Goal: Find specific page/section: Find specific page/section

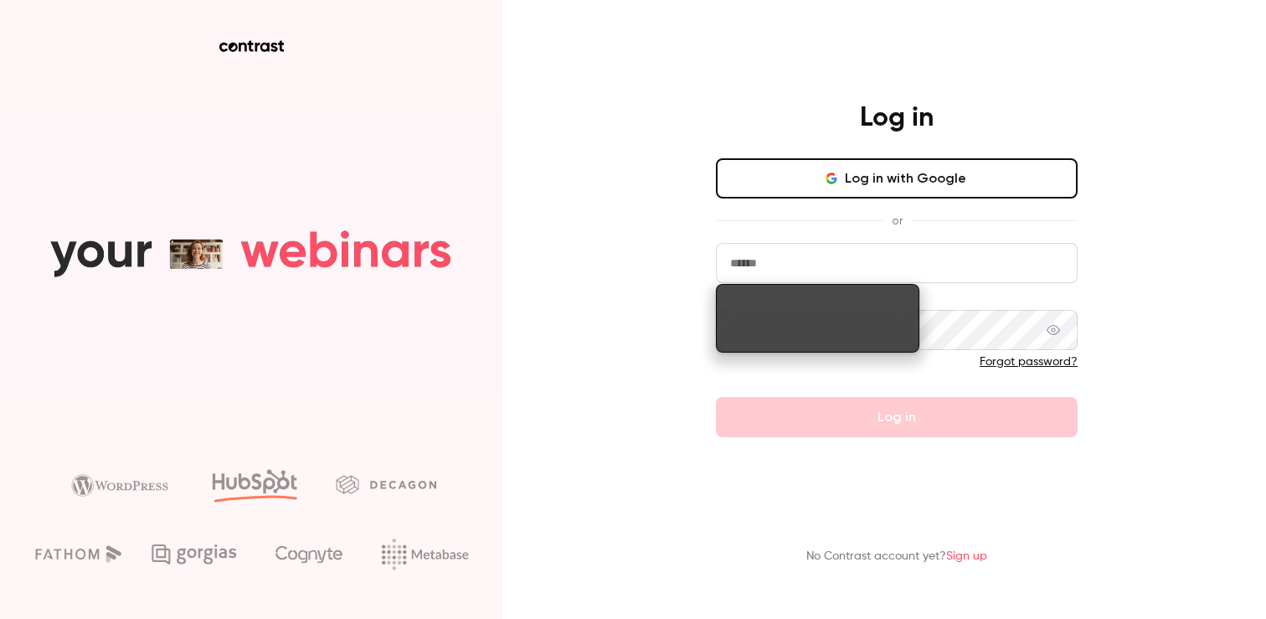
click at [884, 175] on button "Log in with Google" at bounding box center [897, 178] width 362 height 40
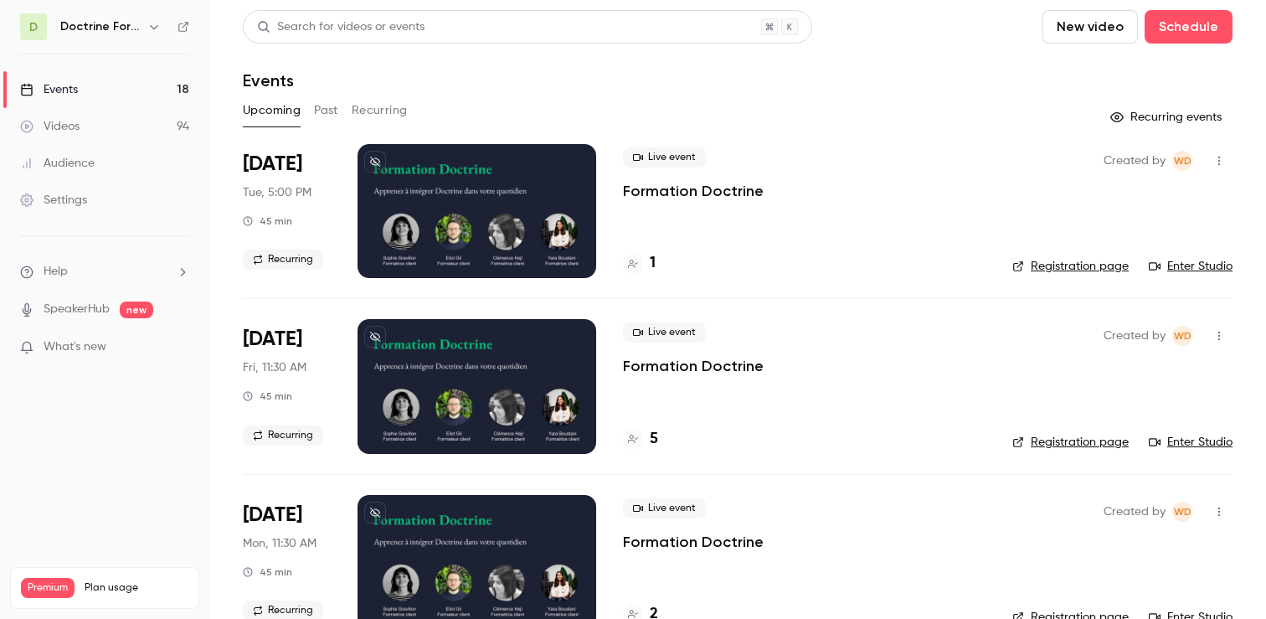
click at [322, 112] on button "Past" at bounding box center [326, 110] width 24 height 27
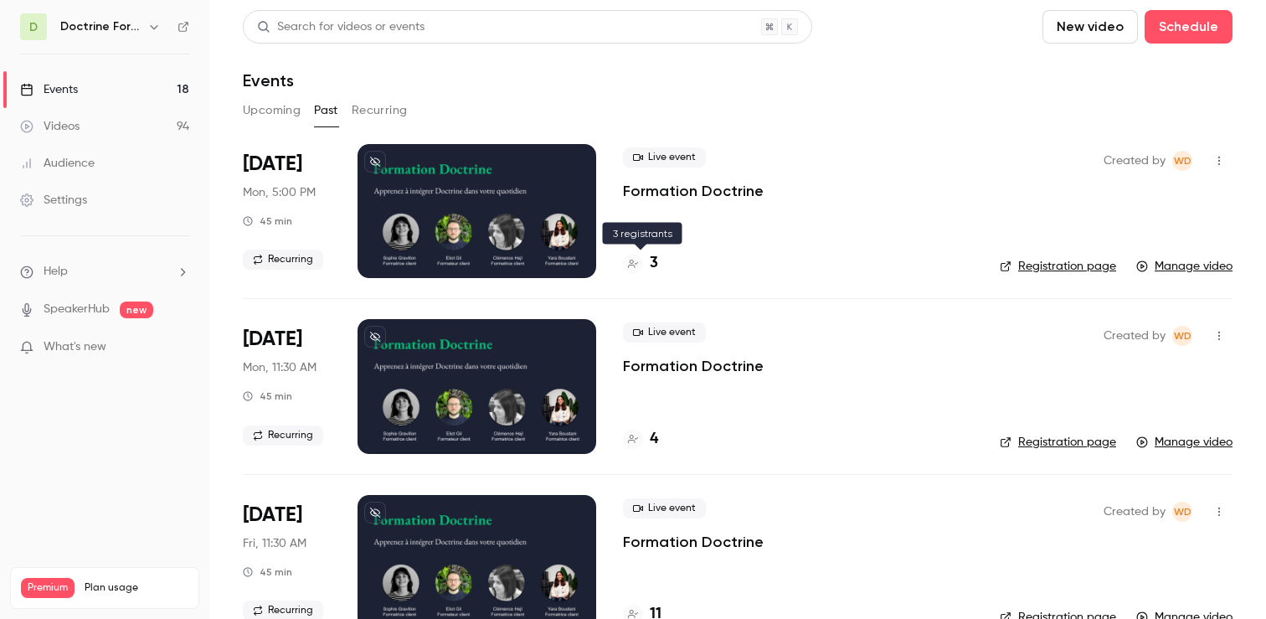
click at [651, 264] on h4 "3" at bounding box center [654, 263] width 8 height 23
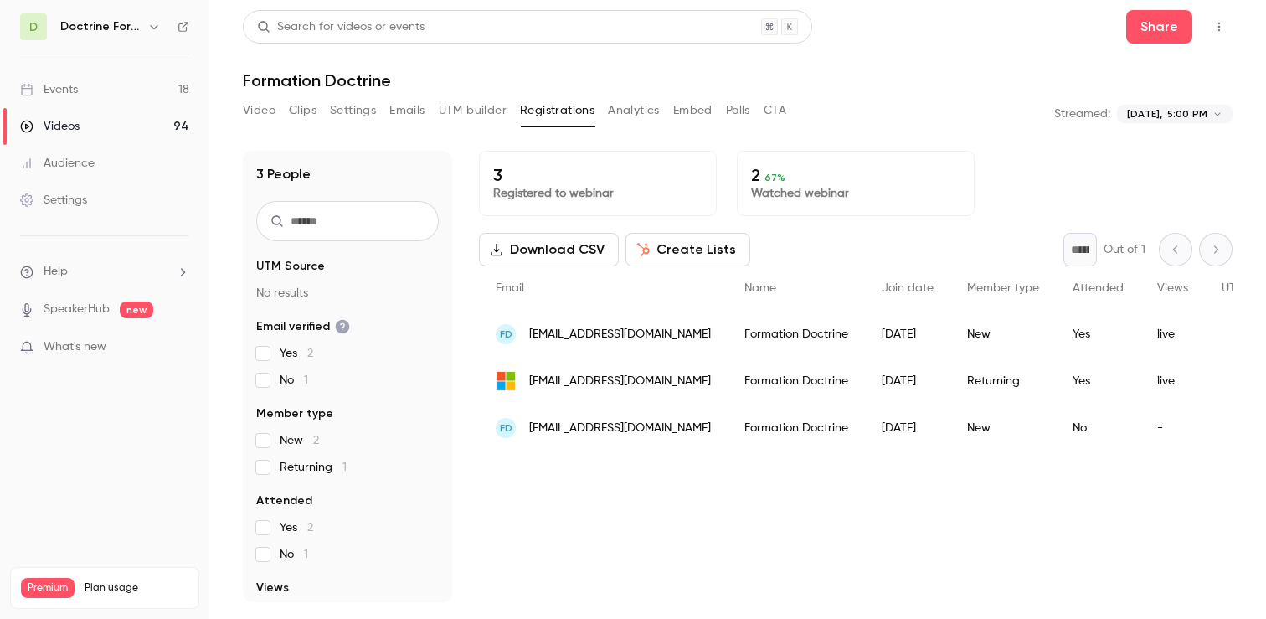
click at [784, 193] on p "Watched webinar" at bounding box center [855, 193] width 209 height 17
click at [758, 178] on p "2 67 %" at bounding box center [855, 175] width 209 height 20
click at [1111, 289] on span "Attended" at bounding box center [1098, 288] width 51 height 12
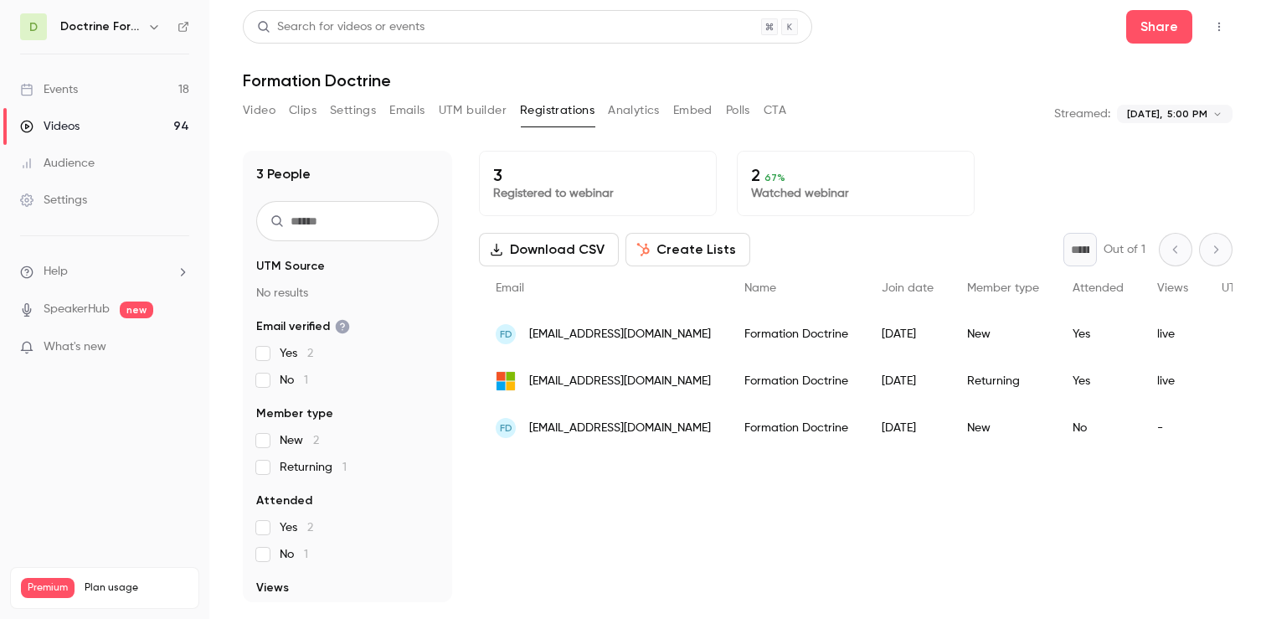
click at [632, 110] on button "Analytics" at bounding box center [634, 110] width 52 height 27
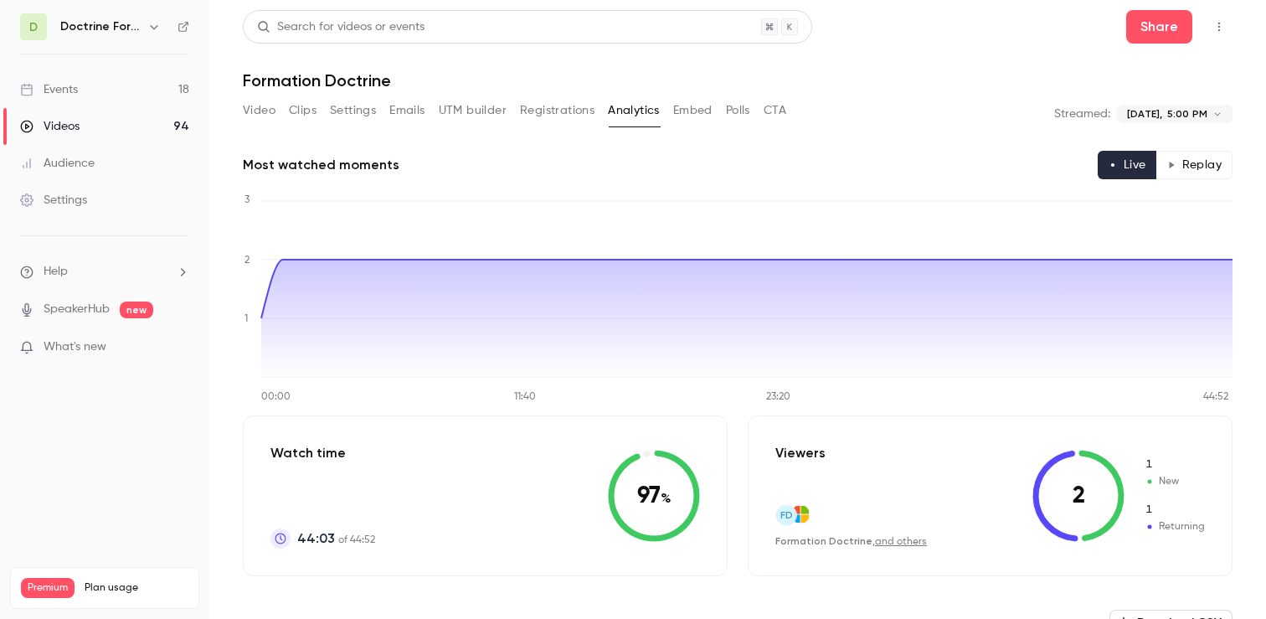
click at [138, 25] on h6 "Doctrine Formation Avocats" at bounding box center [100, 26] width 80 height 17
click at [151, 25] on icon "button" at bounding box center [154, 27] width 8 height 4
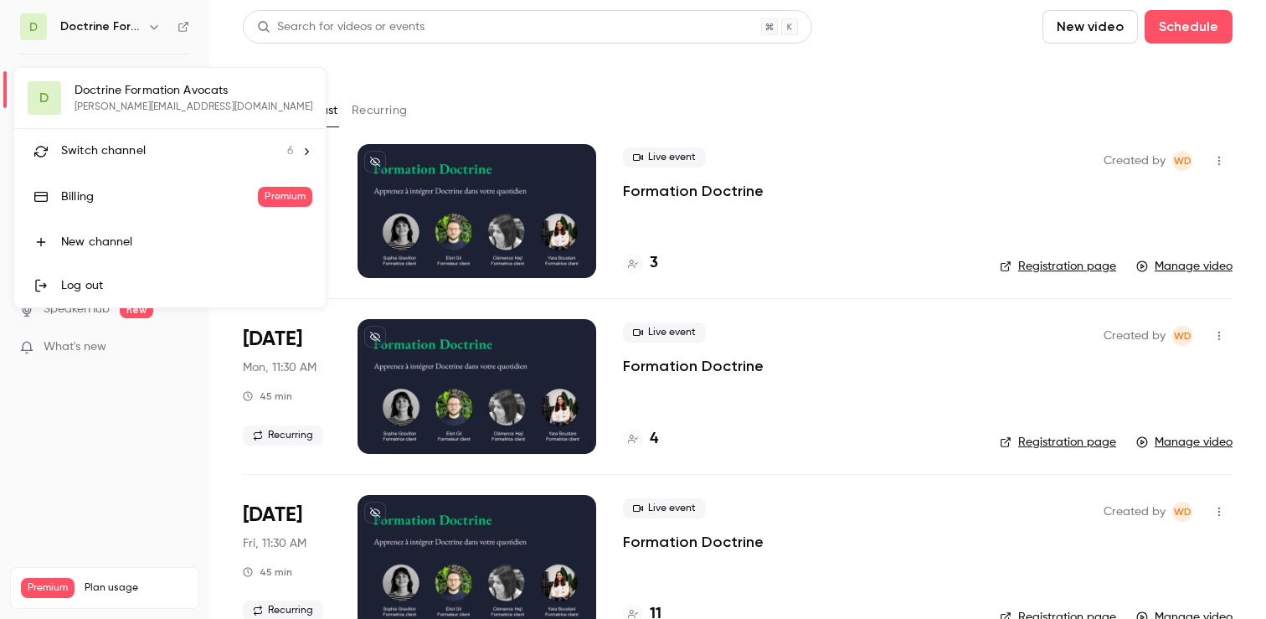
click at [1228, 165] on div at bounding box center [633, 309] width 1266 height 619
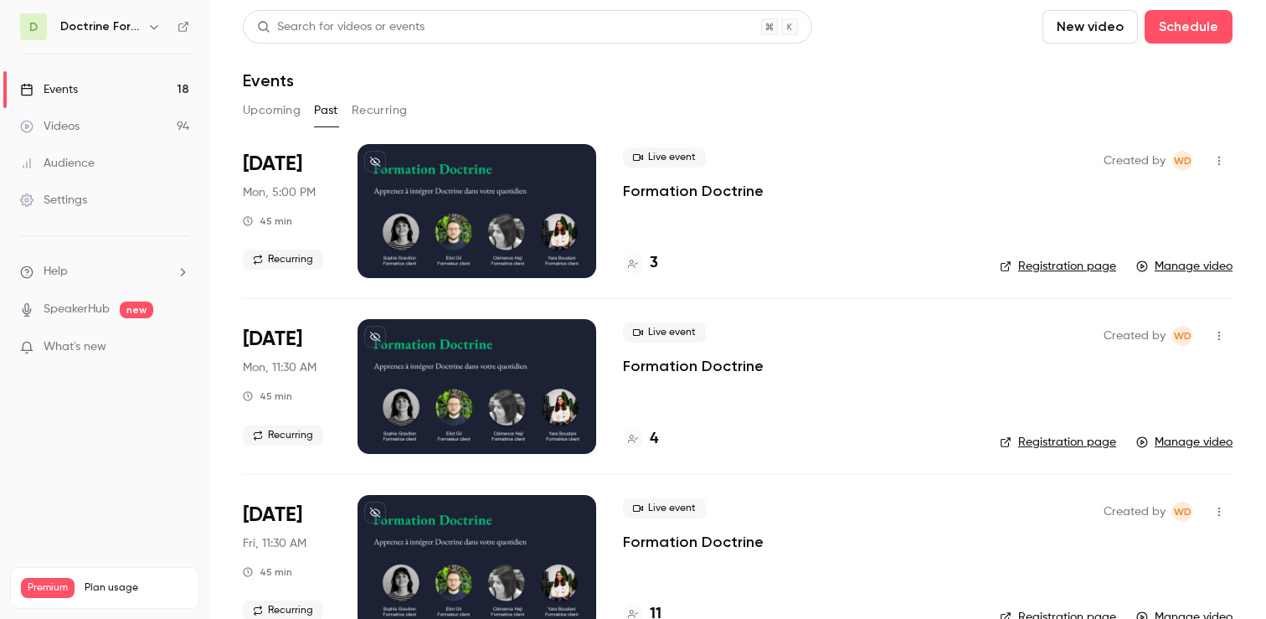
click at [1065, 265] on link "Registration page" at bounding box center [1058, 266] width 116 height 17
click at [262, 112] on button "Upcoming" at bounding box center [272, 110] width 58 height 27
click at [1093, 270] on link "Registration page" at bounding box center [1070, 266] width 116 height 17
